Goal: Task Accomplishment & Management: Complete application form

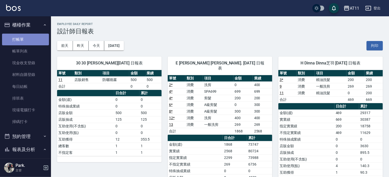
click at [29, 43] on link "打帳單" at bounding box center [25, 40] width 47 height 12
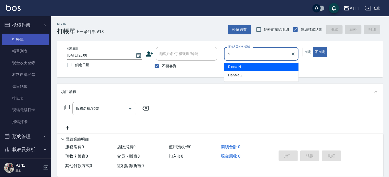
type input "Dinna-H"
type button "false"
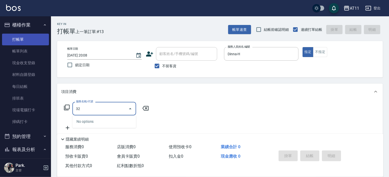
type input "320"
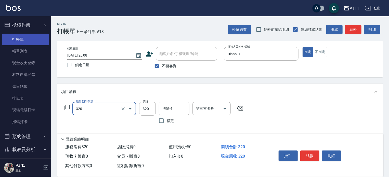
type input "洗剪(320)"
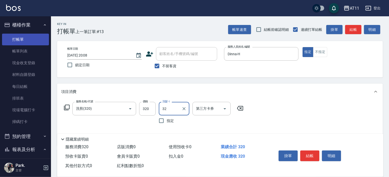
type input "3"
type input "21-21"
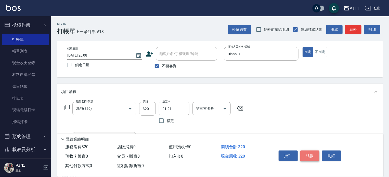
click at [313, 154] on button "結帳" at bounding box center [309, 155] width 19 height 11
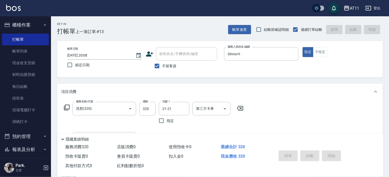
type input "[DATE] 20:09"
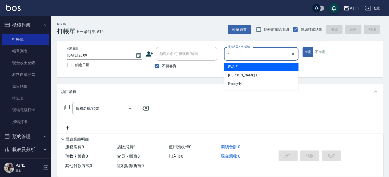
type input "EVA-E"
type button "true"
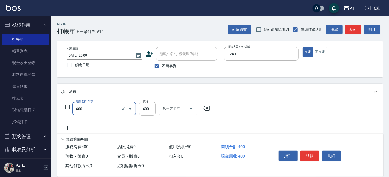
type input "洗剪(400)"
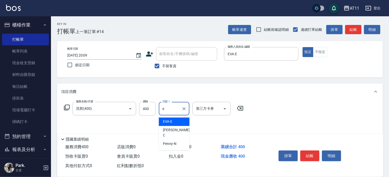
type input "EVA-E"
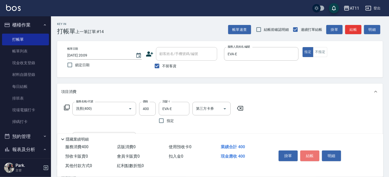
drag, startPoint x: 311, startPoint y: 152, endPoint x: 250, endPoint y: 133, distance: 64.5
click at [311, 152] on button "結帳" at bounding box center [309, 155] width 19 height 11
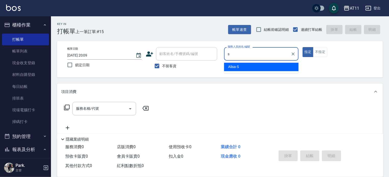
type input "Alisa-S"
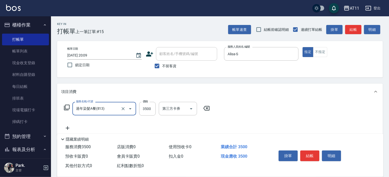
type input "過年染髮A餐(813)"
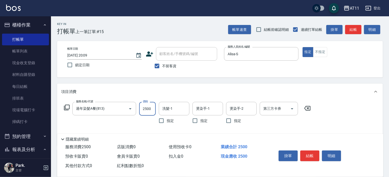
type input "2500"
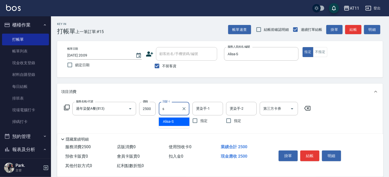
type input "Alisa-S"
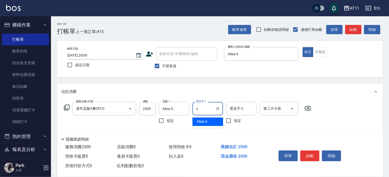
type input "Alisa-S"
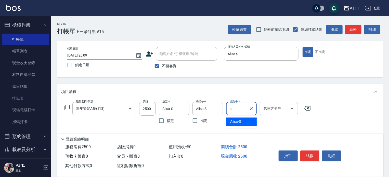
type input "Alisa-S"
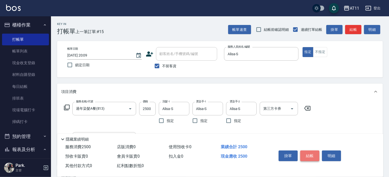
click at [314, 153] on button "結帳" at bounding box center [309, 155] width 19 height 11
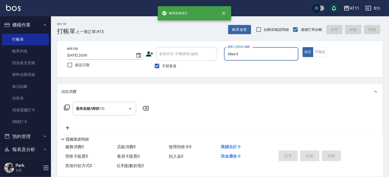
type input "[DATE] 20:10"
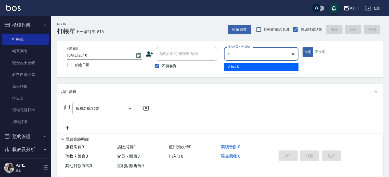
type input "Alisa-S"
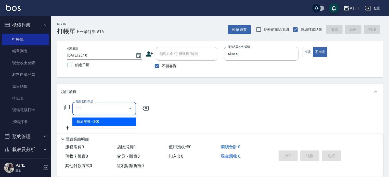
type input "精油洗髮(111)"
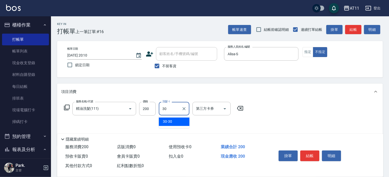
type input "30-30"
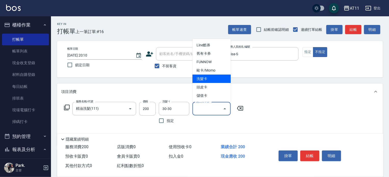
type input "洗髮卡"
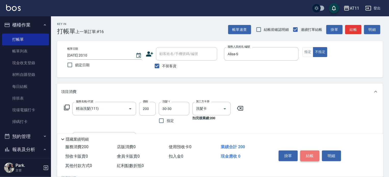
click at [307, 151] on button "結帳" at bounding box center [309, 155] width 19 height 11
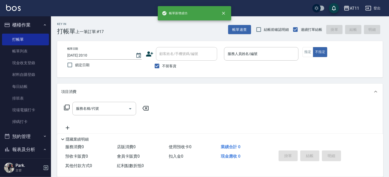
click at [88, 89] on div "項目消費" at bounding box center [216, 91] width 311 height 5
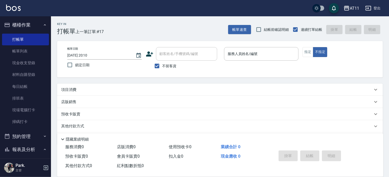
click at [88, 89] on div "項目消費" at bounding box center [216, 89] width 311 height 5
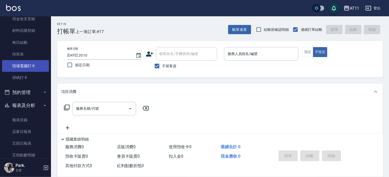
scroll to position [127, 0]
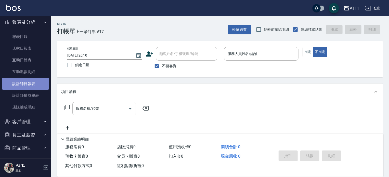
click at [33, 86] on link "設計師日報表" at bounding box center [25, 84] width 47 height 12
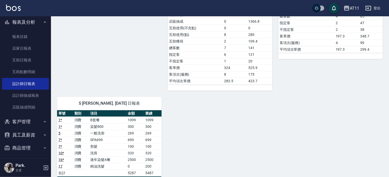
scroll to position [255, 0]
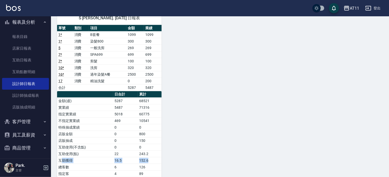
drag, startPoint x: 85, startPoint y: 152, endPoint x: 153, endPoint y: 155, distance: 68.0
click at [153, 157] on tr "互助獲得 16.5 152.6" at bounding box center [109, 160] width 104 height 7
click at [155, 157] on td "152.6" at bounding box center [150, 160] width 24 height 7
click at [221, 101] on div "30 30 [PERSON_NAME][DATE] 日報表 單號 類別 項目 金額 業績 11 店販銷售 防曬噴霧 500 500 合計 0 0 日合計 累計…" at bounding box center [217, 3] width 332 height 414
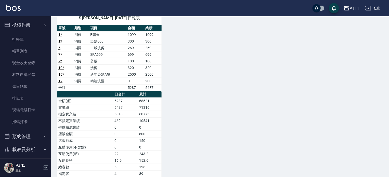
scroll to position [0, 0]
click at [19, 41] on link "打帳單" at bounding box center [25, 40] width 47 height 12
